Goal: Book appointment/travel/reservation

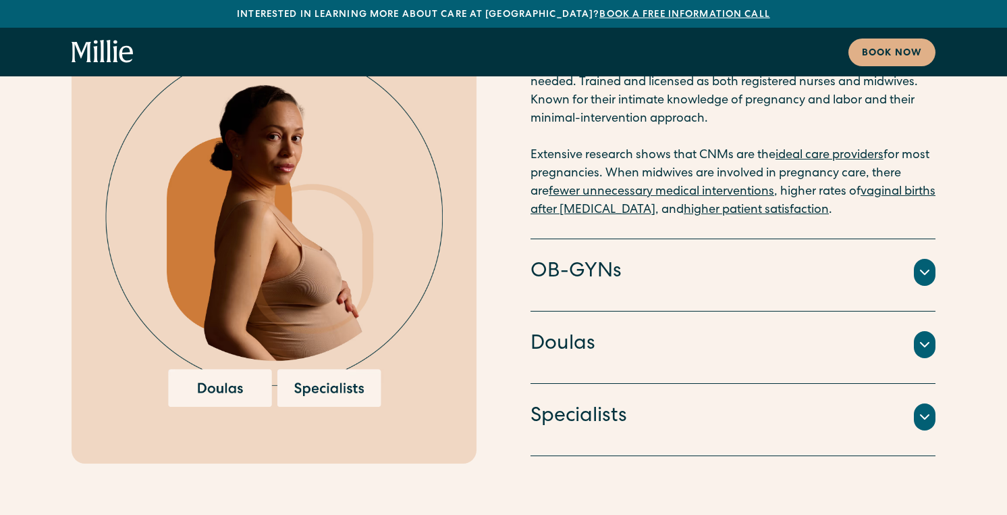
scroll to position [2785, 0]
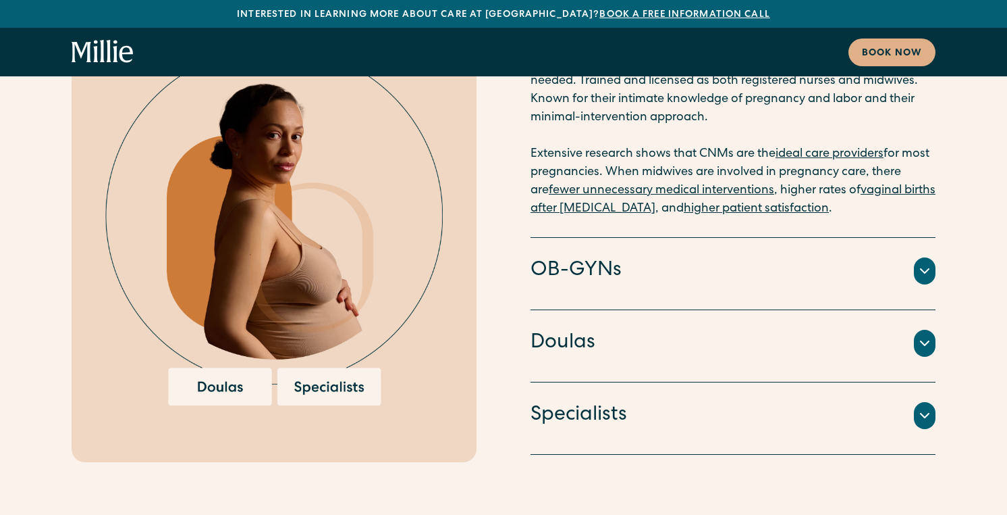
click at [560, 401] on h4 "Specialists" at bounding box center [579, 415] width 97 height 28
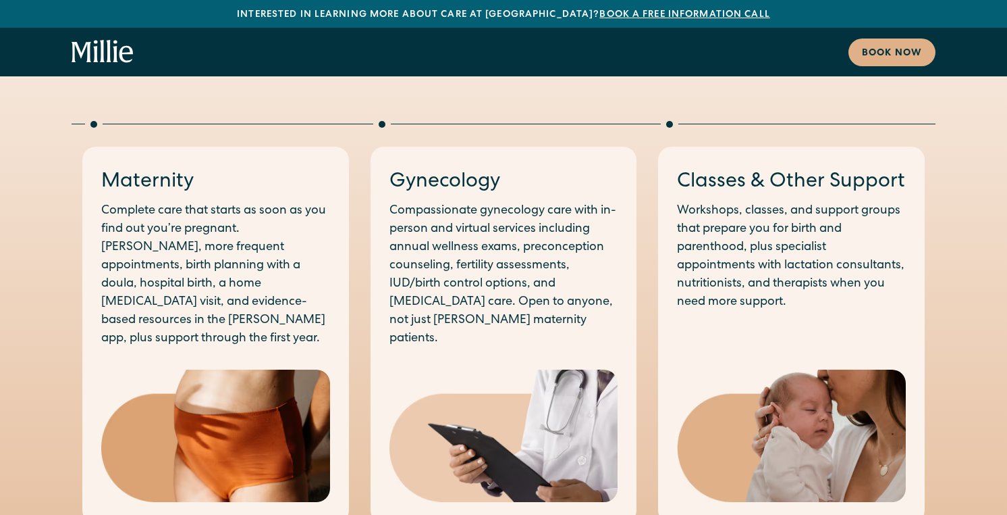
scroll to position [717, 0]
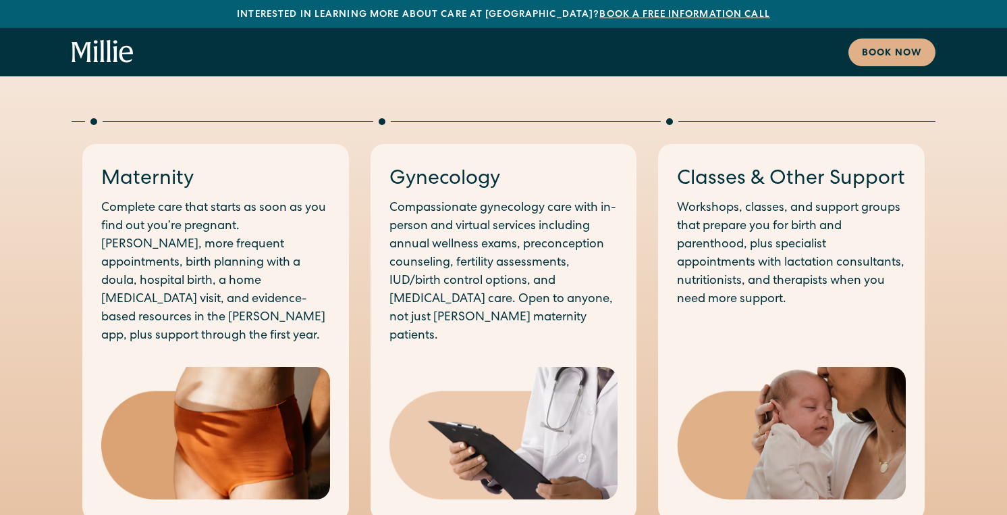
click at [782, 271] on p "Workshops, classes, and support groups that prepare you for birth and parenthoo…" at bounding box center [791, 253] width 229 height 109
click at [774, 413] on img at bounding box center [791, 433] width 229 height 133
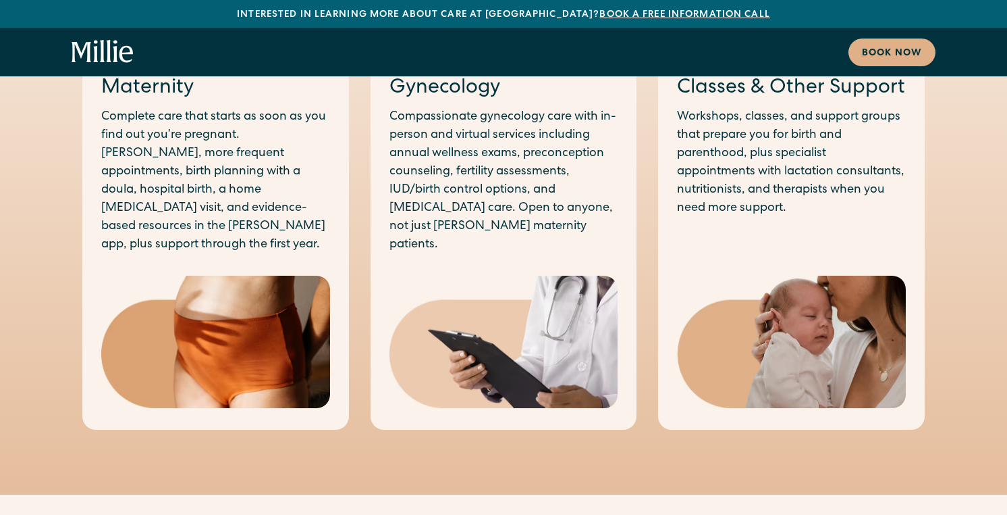
scroll to position [803, 0]
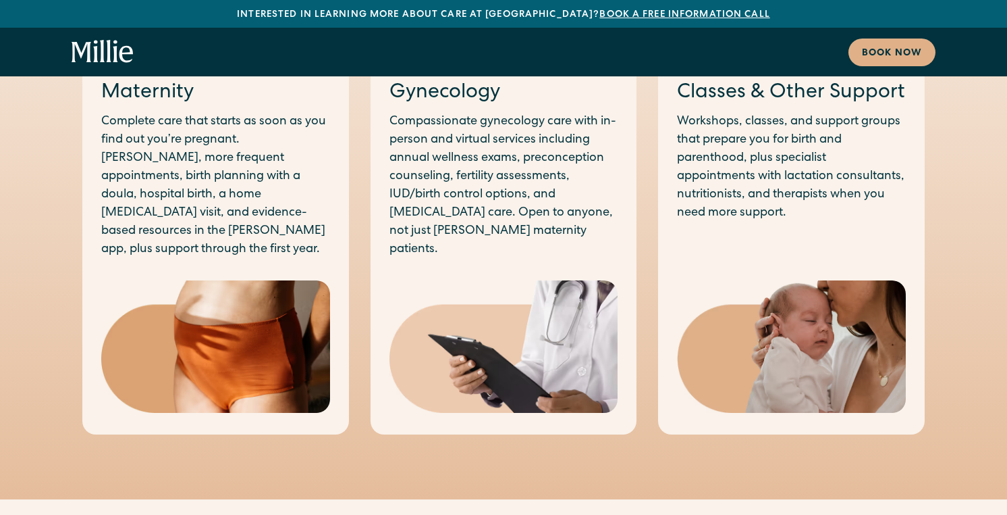
click at [780, 190] on p "Workshops, classes, and support groups that prepare you for birth and parenthoo…" at bounding box center [791, 167] width 229 height 109
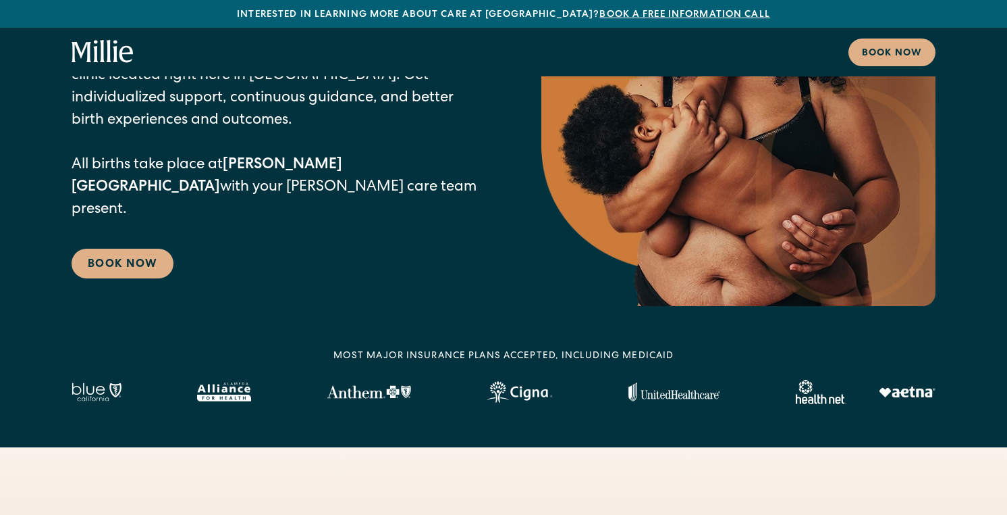
scroll to position [0, 0]
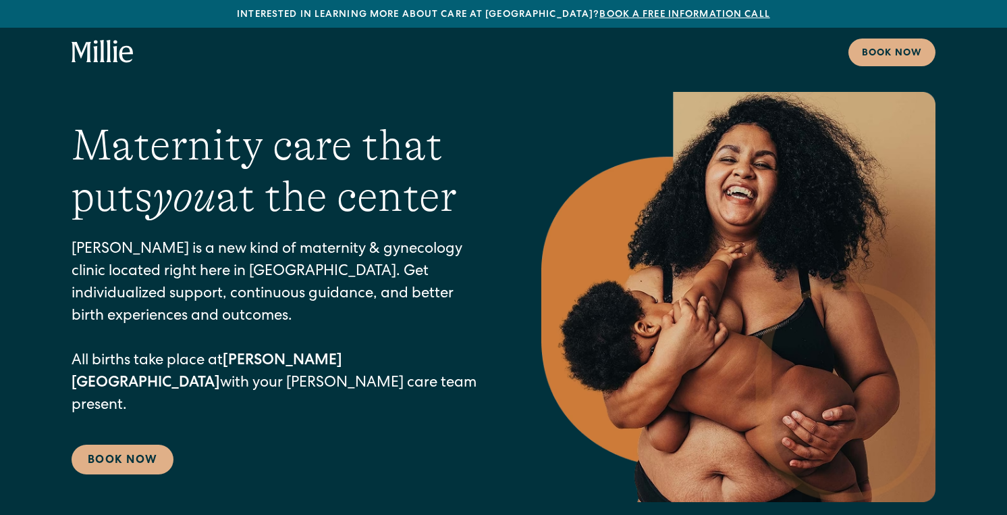
click at [90, 55] on icon "home" at bounding box center [103, 52] width 62 height 24
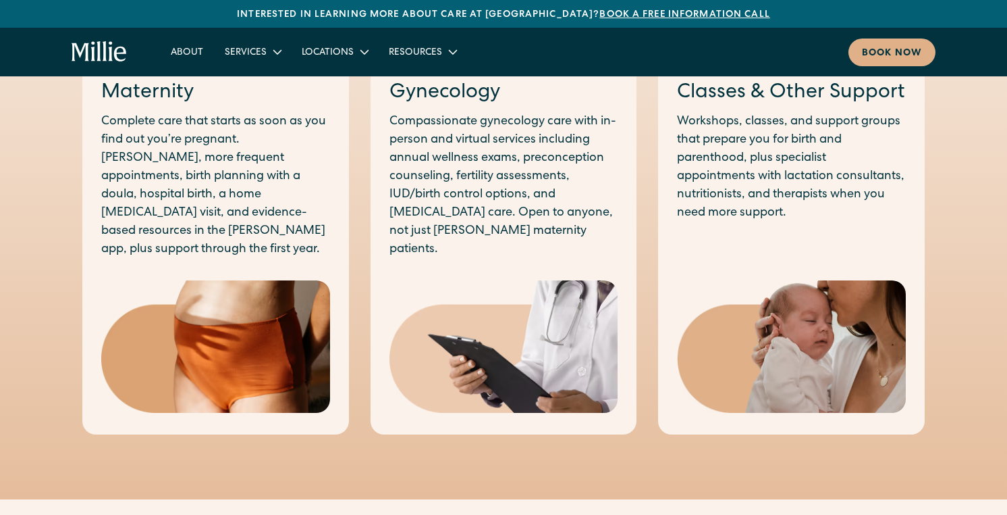
scroll to position [862, 0]
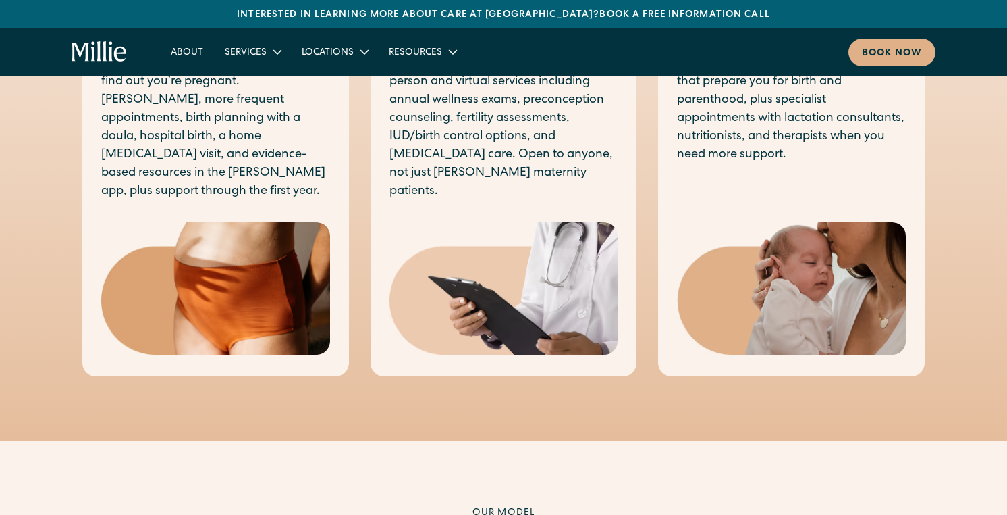
click at [237, 282] on img at bounding box center [215, 288] width 229 height 133
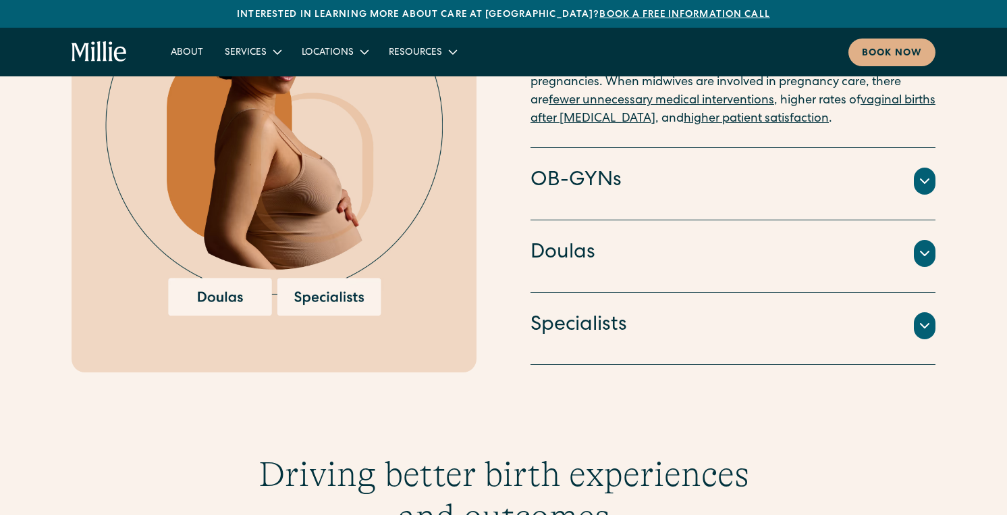
scroll to position [1620, 0]
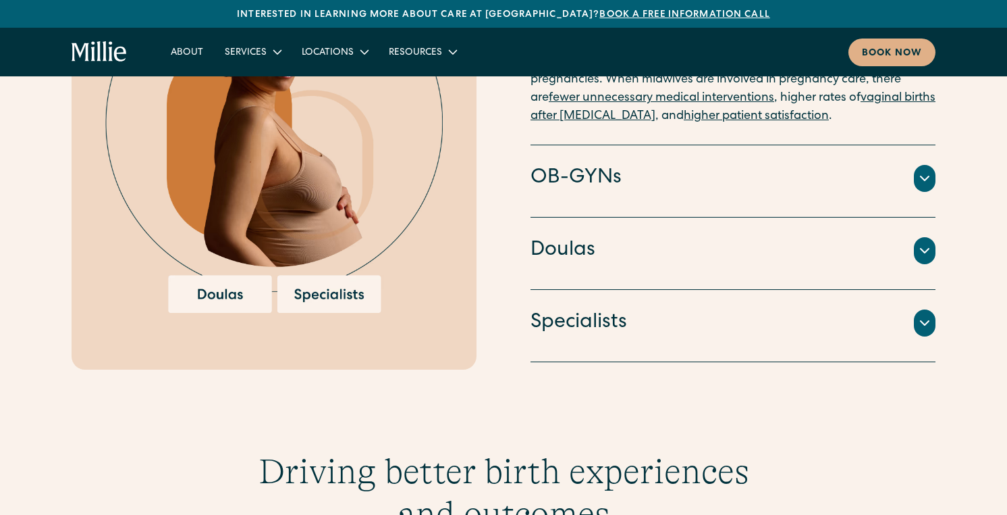
click at [549, 164] on h4 "OB-GYNs" at bounding box center [576, 178] width 91 height 28
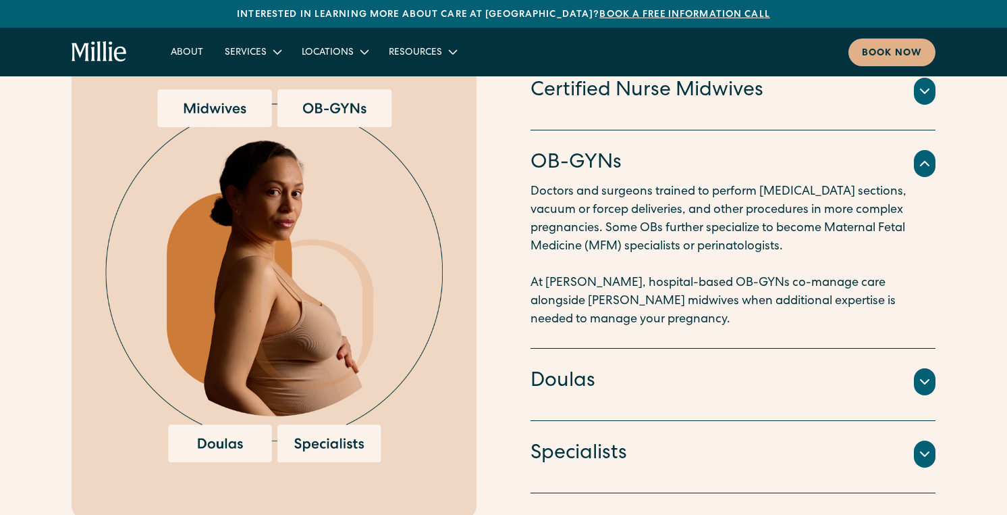
scroll to position [1471, 0]
click at [548, 153] on h4 "OB-GYNs" at bounding box center [576, 164] width 91 height 28
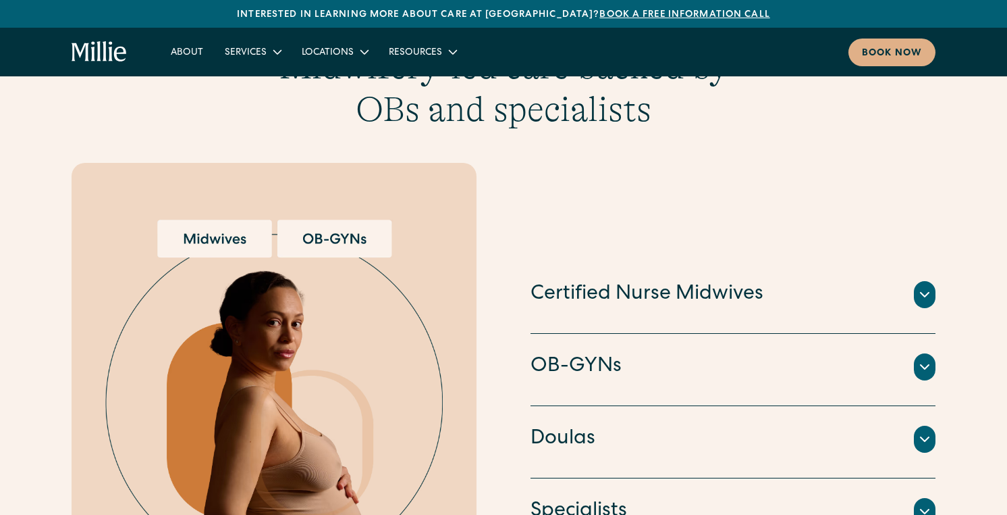
scroll to position [1342, 0]
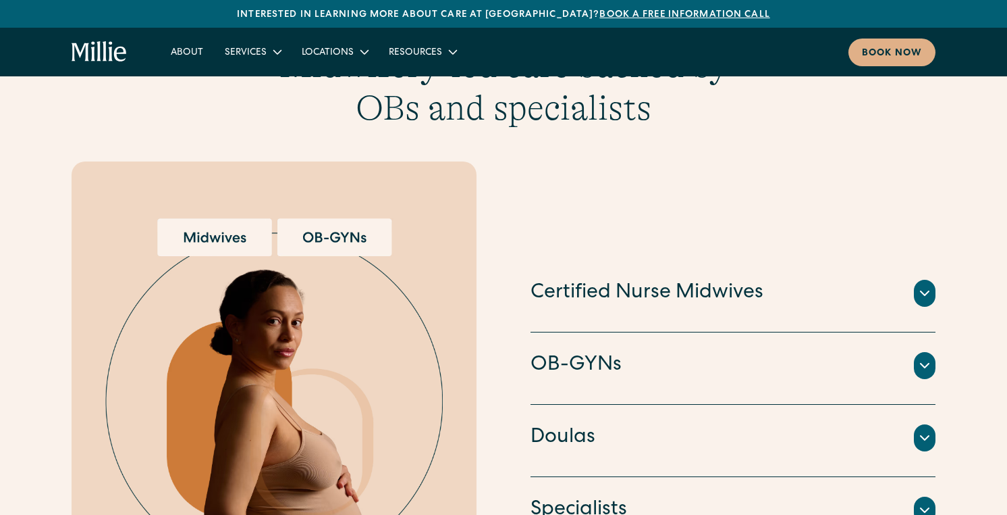
click at [587, 282] on h4 "Certified Nurse Midwives" at bounding box center [647, 293] width 233 height 28
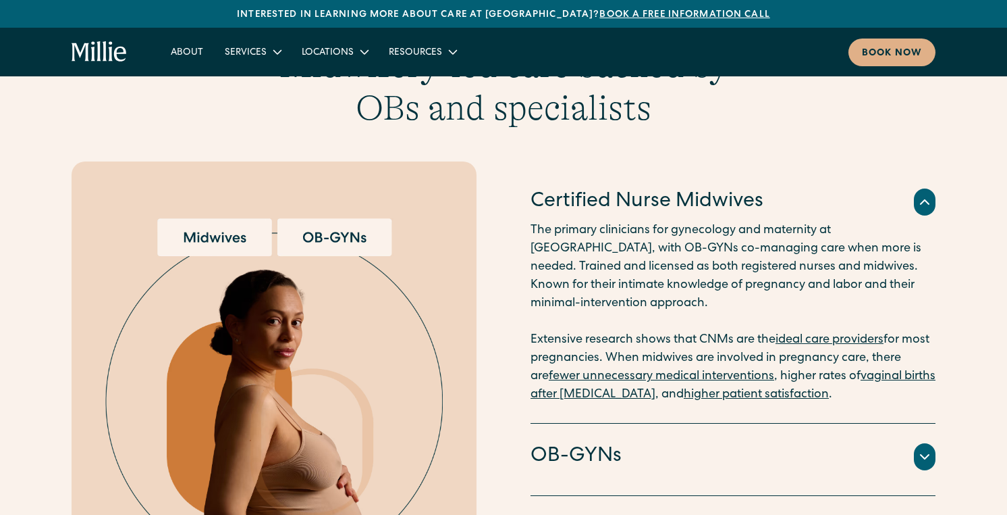
click at [608, 370] on link "fewer unnecessary medical interventions" at bounding box center [662, 376] width 226 height 12
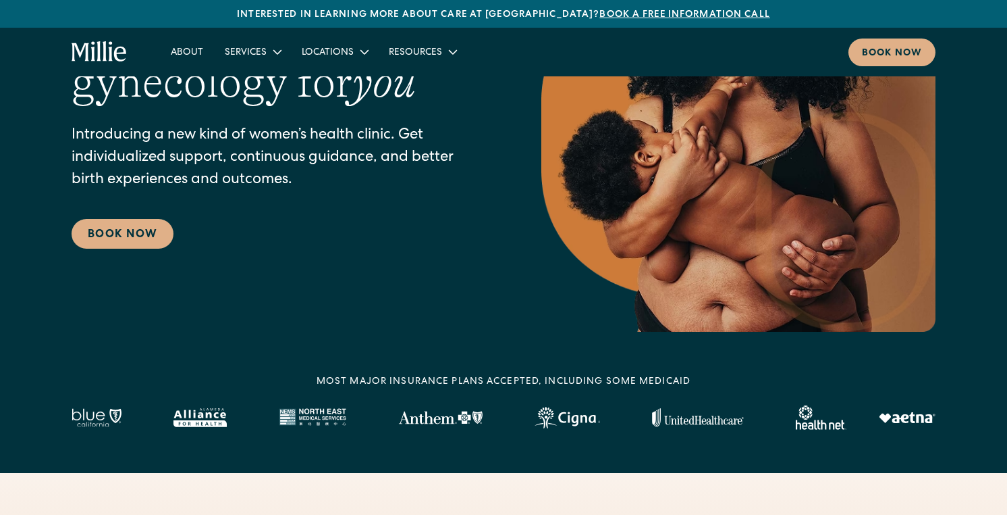
scroll to position [0, 0]
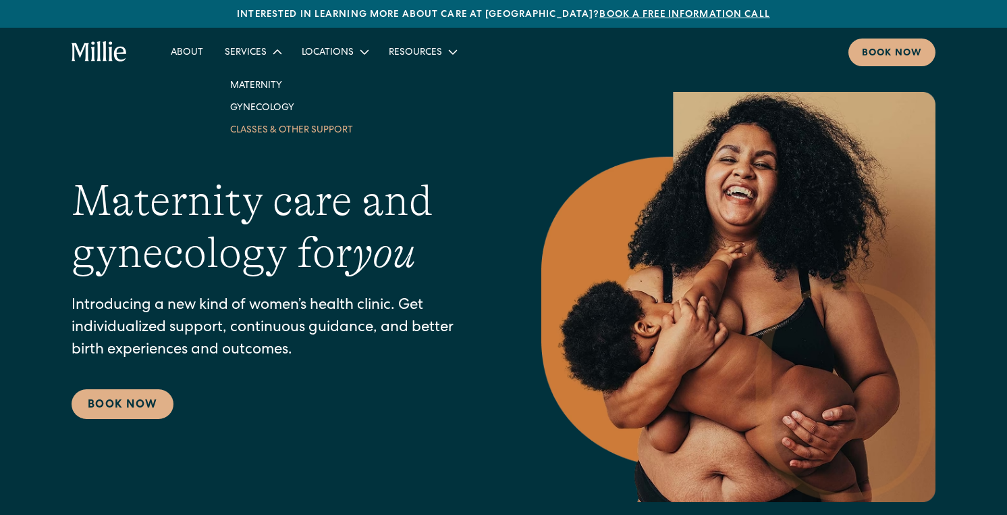
click at [271, 132] on link "Classes & Other Support" at bounding box center [291, 129] width 144 height 22
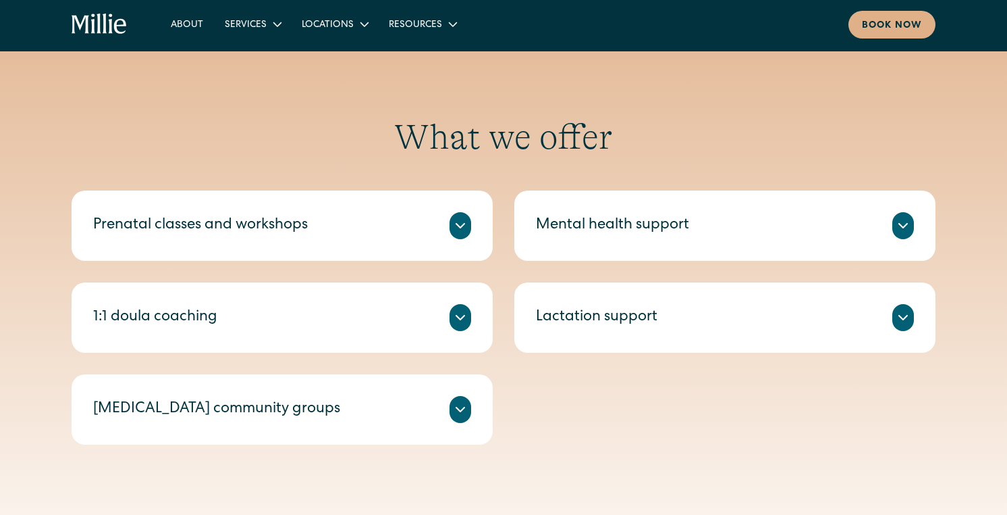
scroll to position [448, 0]
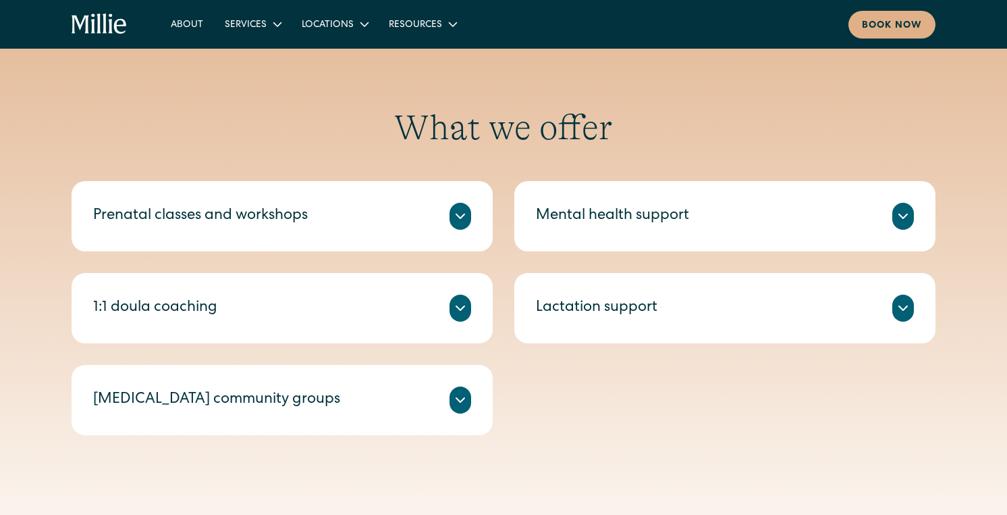
click at [596, 308] on div "Lactation support" at bounding box center [597, 308] width 122 height 22
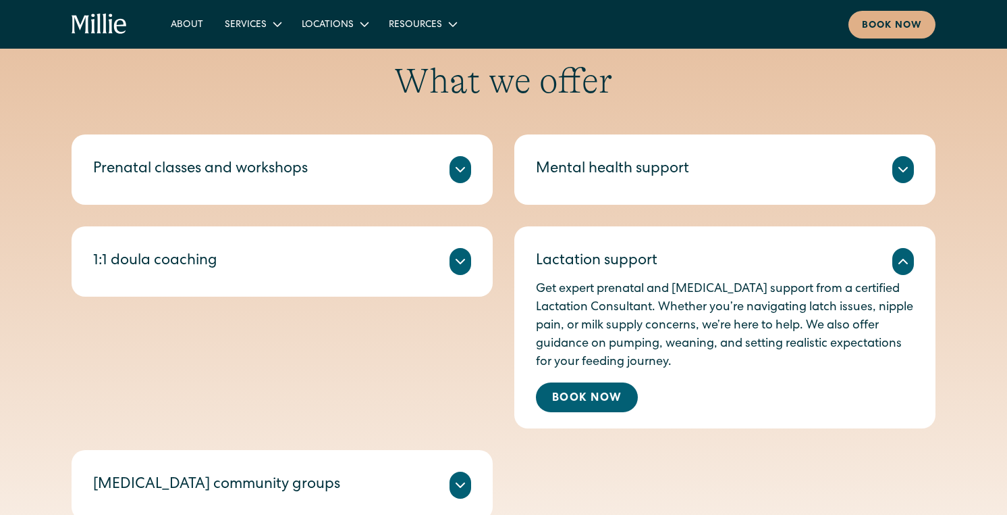
scroll to position [496, 0]
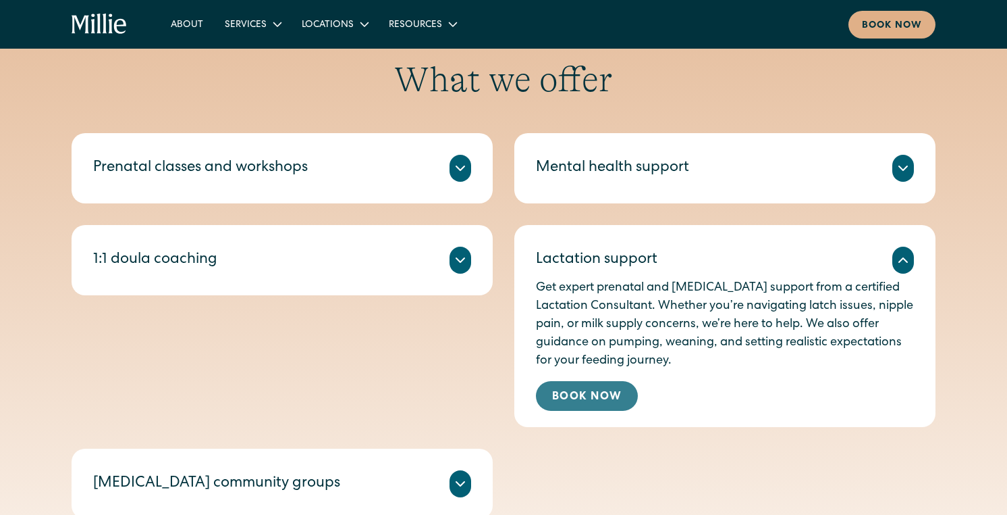
click at [584, 395] on link "Book Now" at bounding box center [587, 396] width 102 height 30
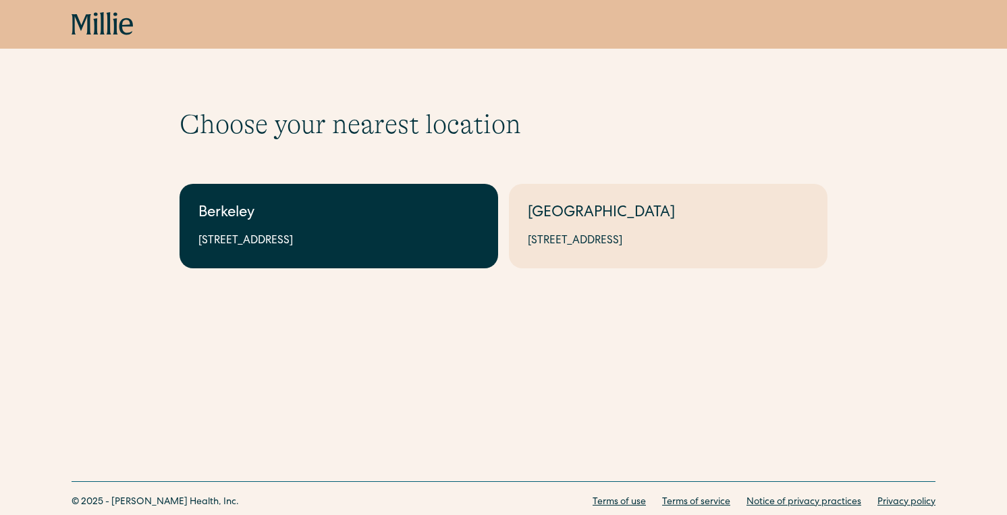
click at [410, 257] on link "Berkeley 2999 Regent St, Suite 524, Berkeley, CA 94705" at bounding box center [339, 226] width 319 height 84
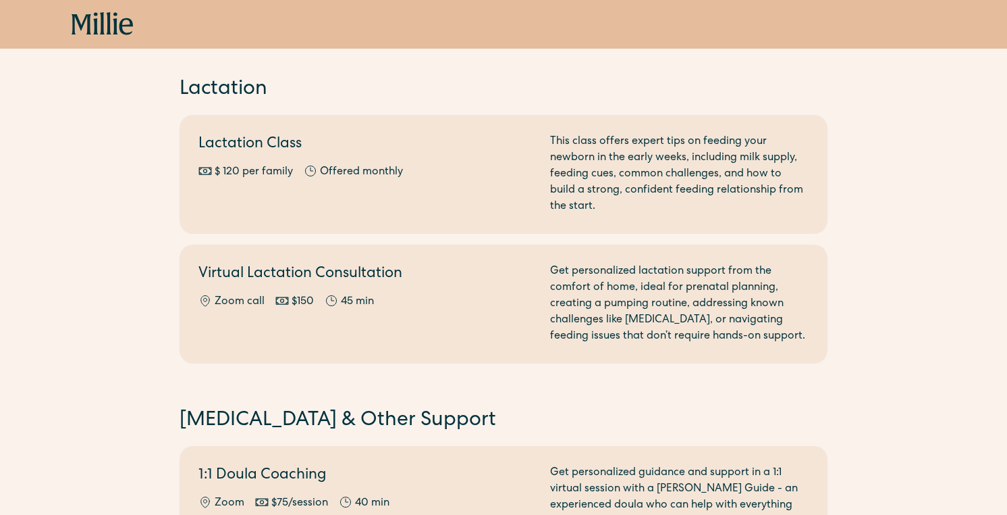
scroll to position [782, 0]
